Goal: Book appointment/travel/reservation

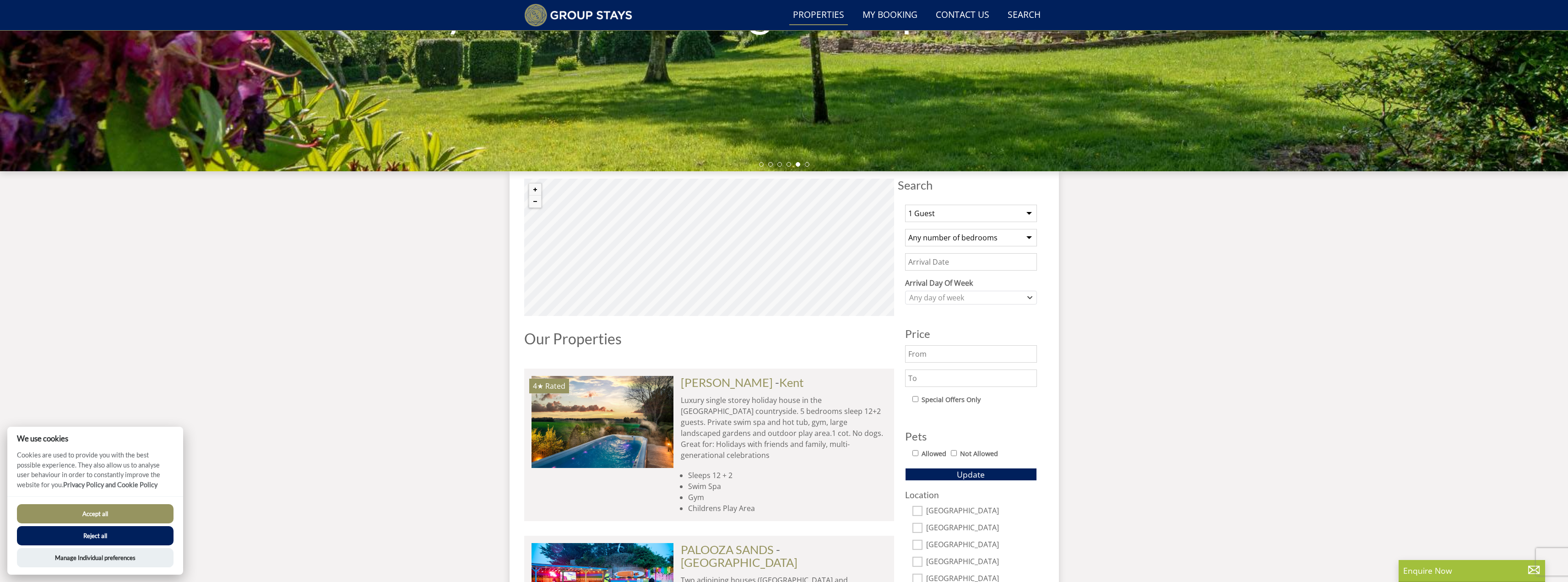
scroll to position [203, 0]
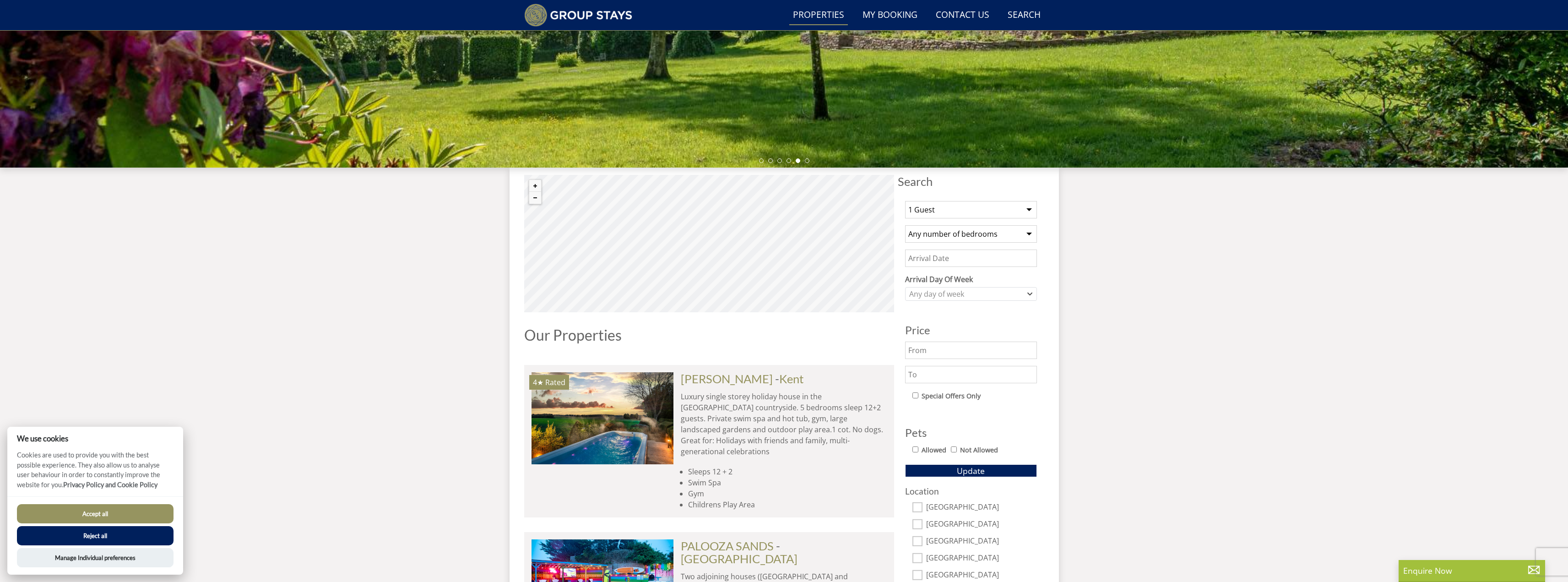
click at [935, 212] on select "1 Guest 2 Guests 3 Guests 4 Guests 5 Guests 6 Guests 7 Guests 8 Guests 9 Guests…" at bounding box center [971, 210] width 132 height 18
select select "18"
click at [905, 201] on select "1 Guest 2 Guests 3 Guests 4 Guests 5 Guests 6 Guests 7 Guests 8 Guests 9 Guests…" at bounding box center [971, 210] width 132 height 18
click at [945, 236] on select "Any number of bedrooms 1 Bedroom 2 Bedrooms 3 Bedrooms 4 Bedrooms 5 Bedrooms 6 …" at bounding box center [971, 234] width 132 height 18
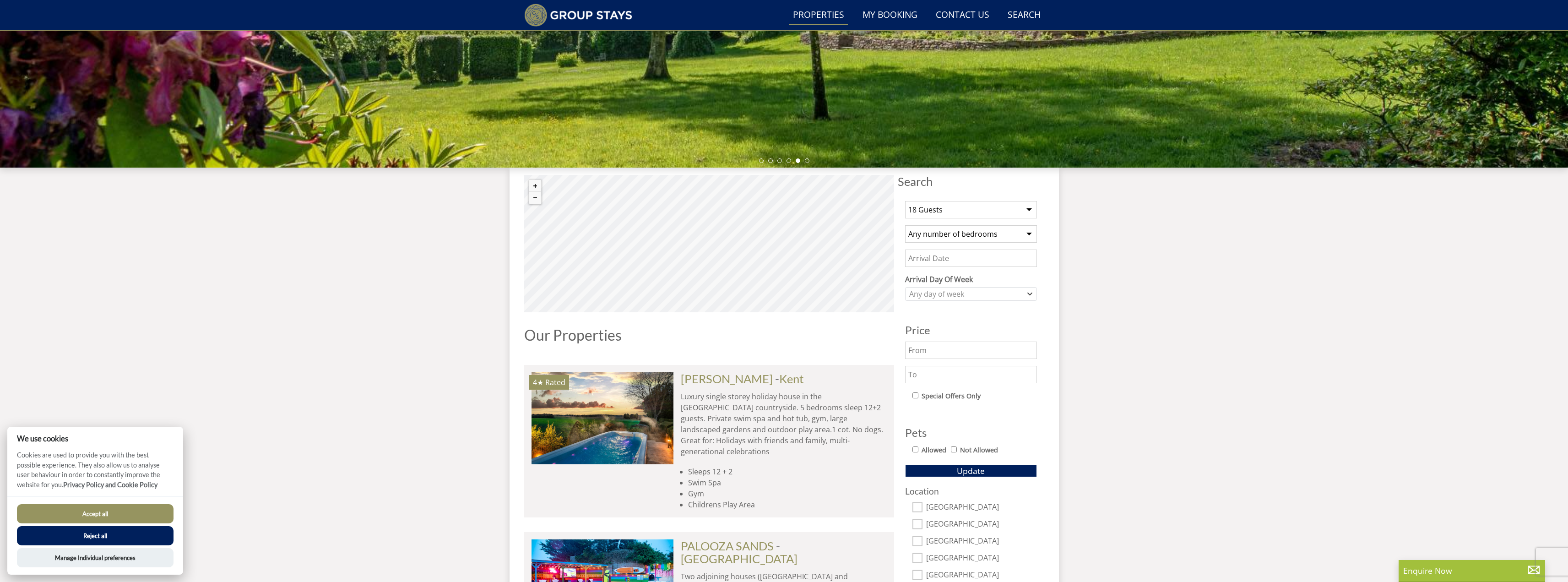
click at [930, 262] on input "Date" at bounding box center [971, 258] width 132 height 18
type input "[DATE]"
click at [963, 289] on div "Any day of week" at bounding box center [966, 293] width 119 height 10
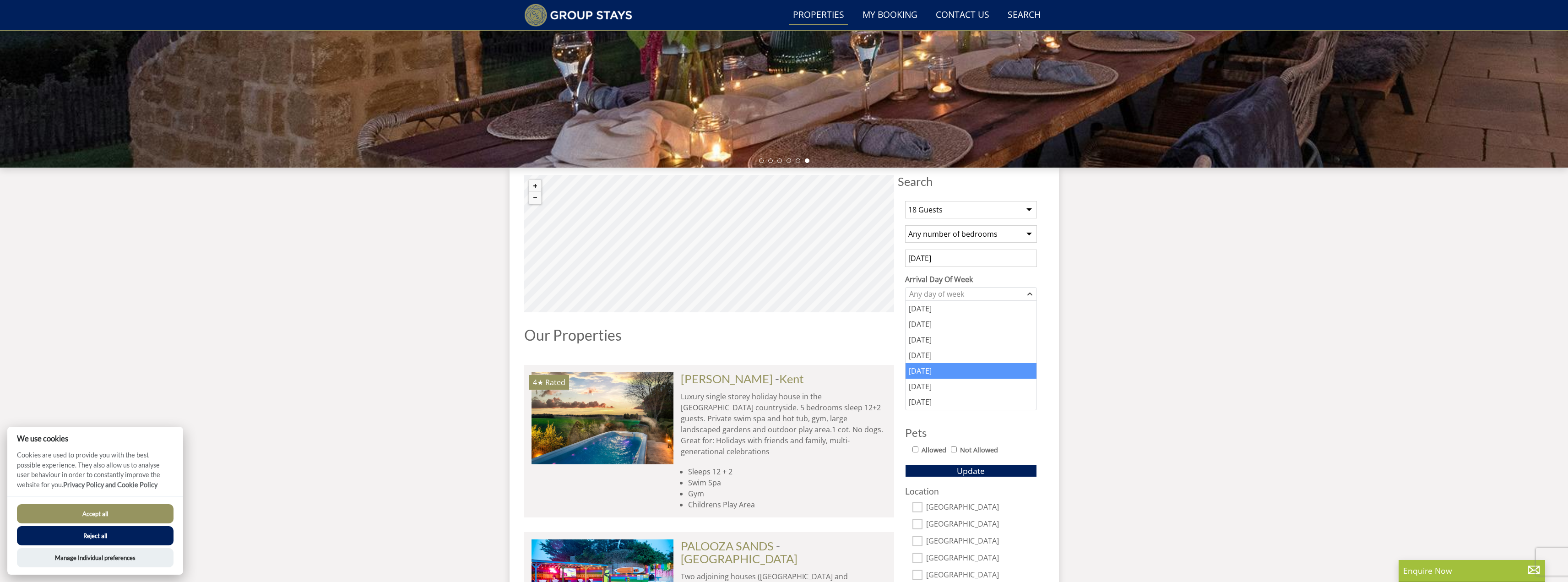
click at [950, 371] on div "[DATE]" at bounding box center [971, 371] width 131 height 16
click at [923, 356] on input "text" at bounding box center [971, 350] width 132 height 18
click at [931, 372] on input "text" at bounding box center [971, 375] width 132 height 18
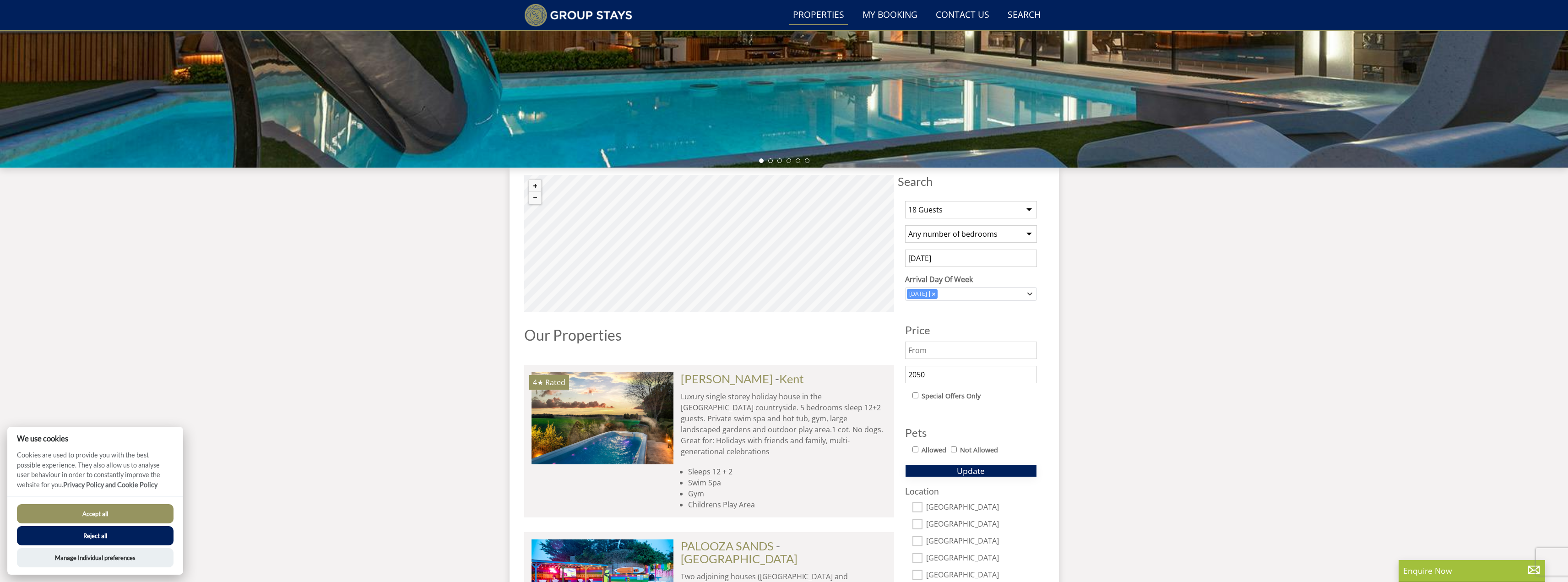
type input "2050"
click at [956, 474] on button "Update" at bounding box center [971, 470] width 132 height 13
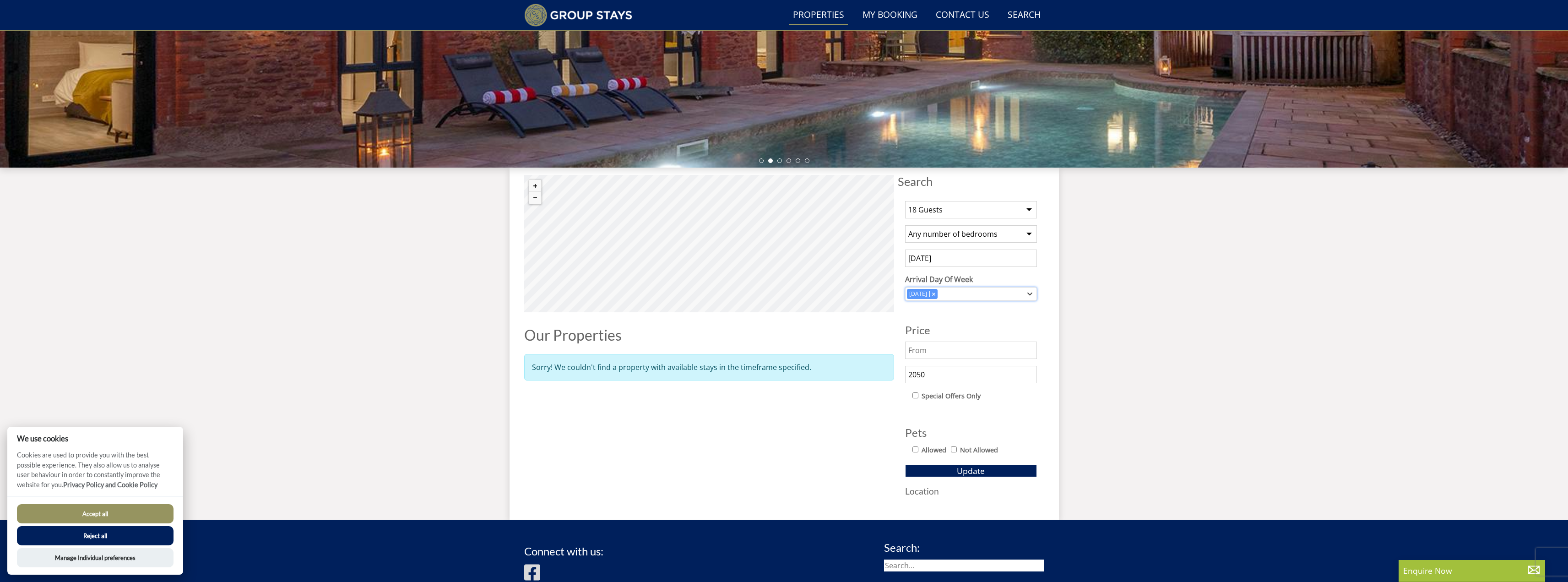
click at [933, 294] on icon "Combobox" at bounding box center [934, 293] width 3 height 3
click at [955, 471] on button "Update" at bounding box center [971, 470] width 132 height 13
click at [940, 206] on select "1 Guest 2 Guests 3 Guests 4 Guests 5 Guests 6 Guests 7 Guests 8 Guests 9 Guests…" at bounding box center [971, 210] width 132 height 18
select select "10"
click at [905, 201] on select "1 Guest 2 Guests 3 Guests 4 Guests 5 Guests 6 Guests 7 Guests 8 Guests 9 Guests…" at bounding box center [971, 210] width 132 height 18
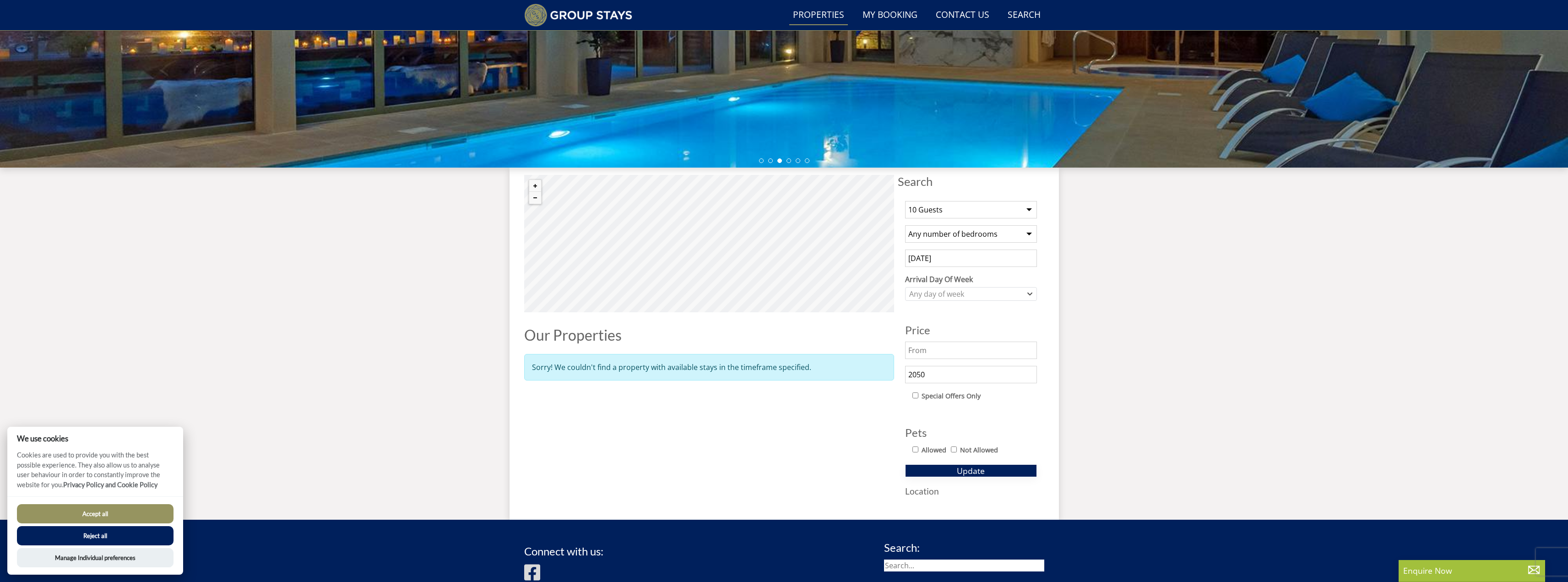
click at [937, 468] on button "Update" at bounding box center [971, 470] width 132 height 13
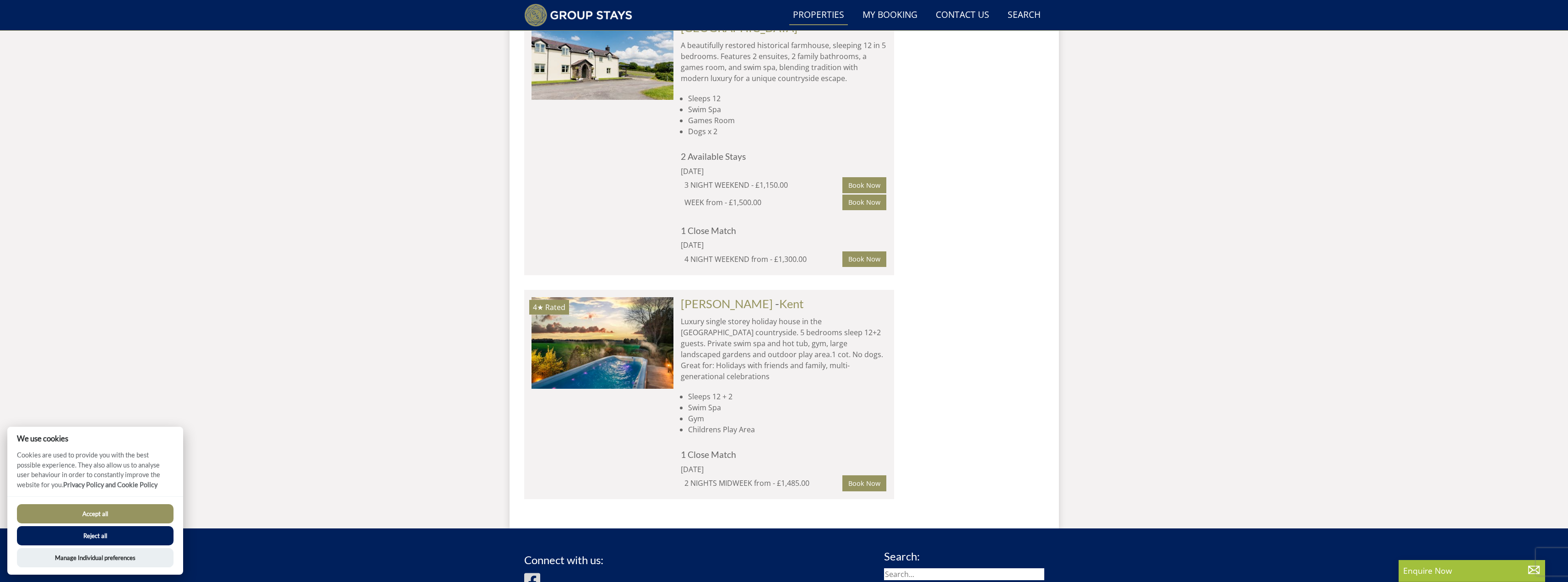
scroll to position [1176, 0]
